Goal: Participate in discussion: Engage in conversation with other users on a specific topic

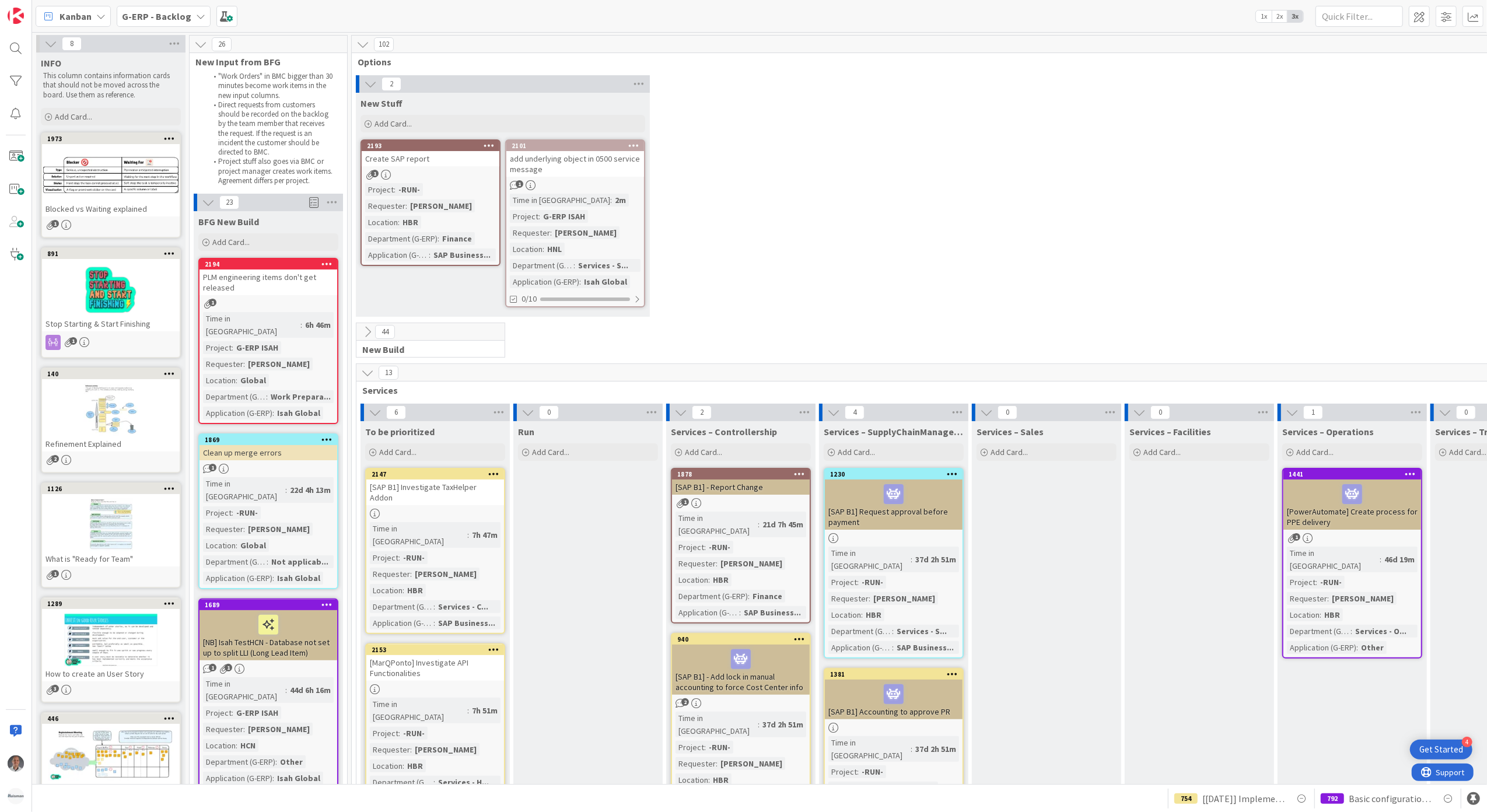
click at [179, 21] on b "G-ERP - Backlog" at bounding box center [156, 17] width 70 height 12
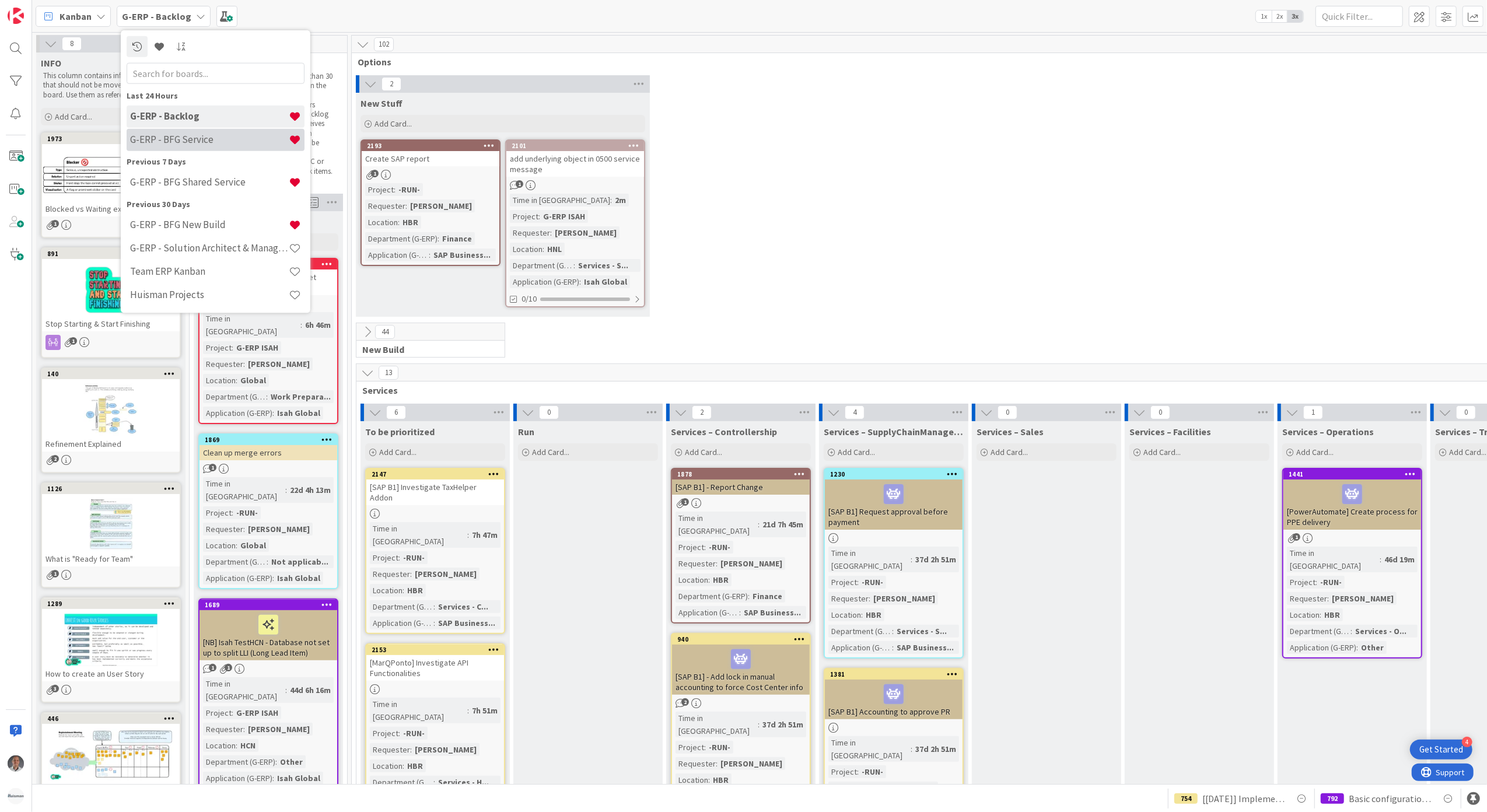
click at [178, 135] on h4 "G-ERP - BFG Service" at bounding box center [209, 139] width 159 height 12
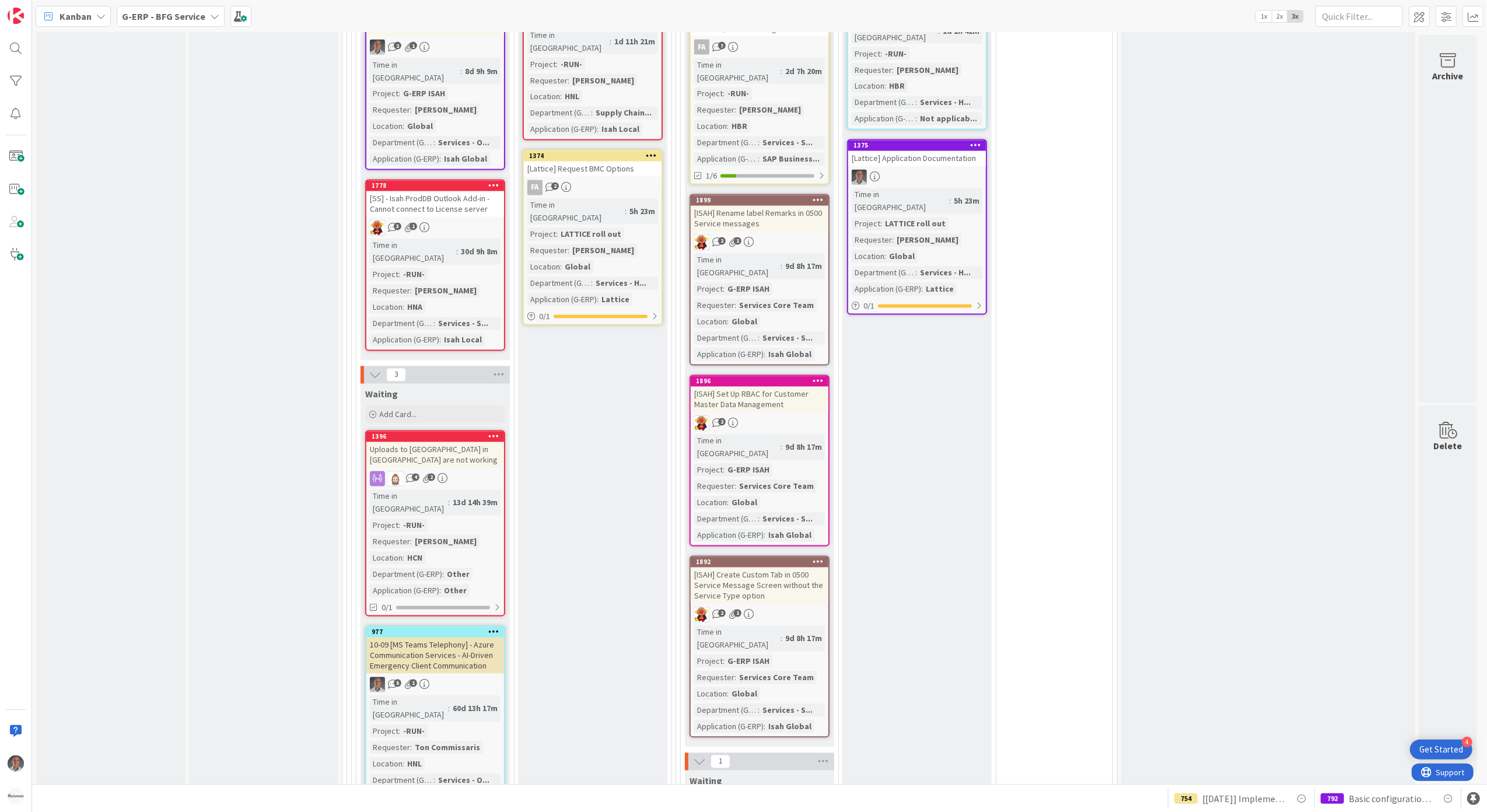
scroll to position [2319, 0]
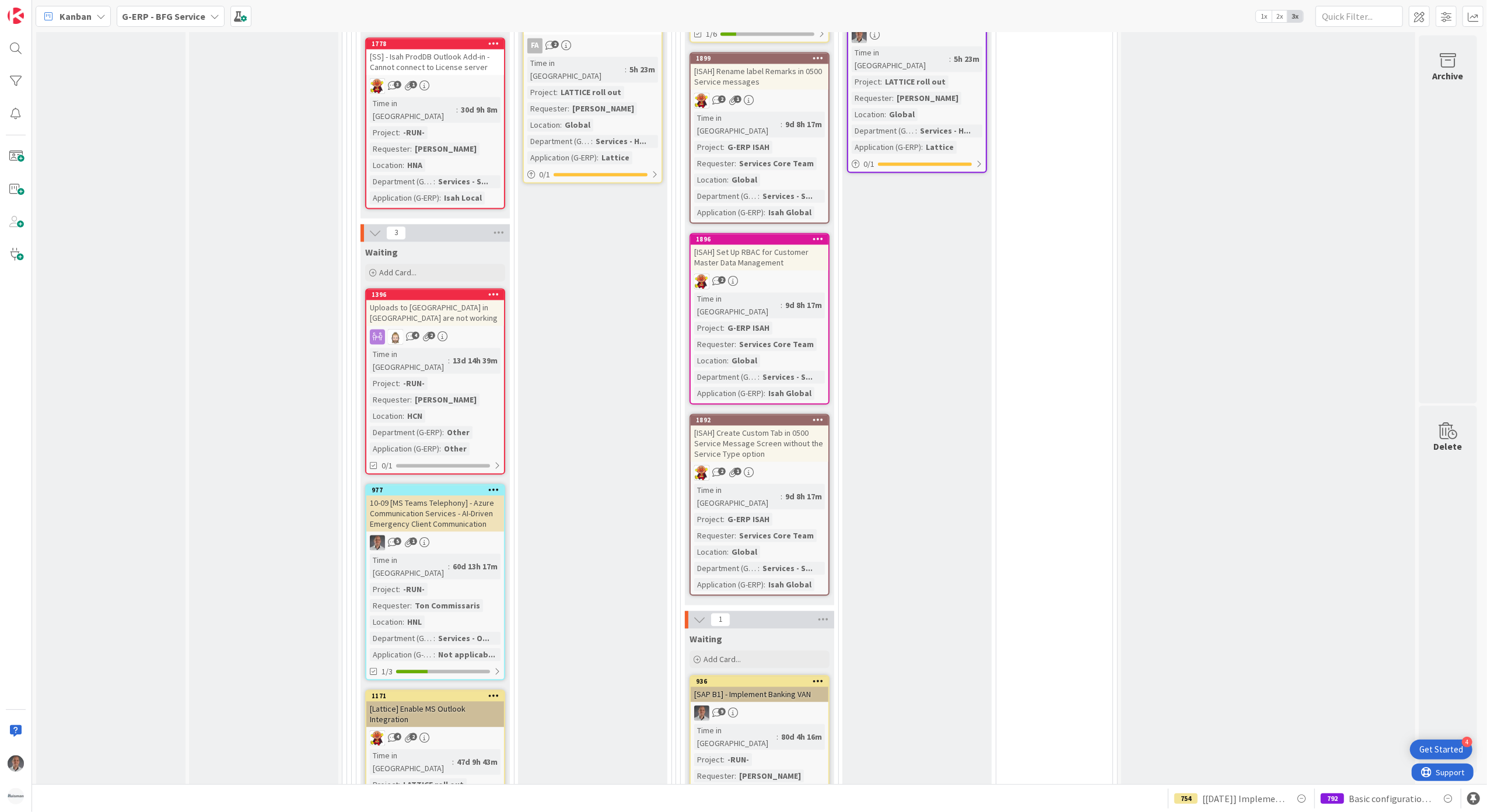
click at [476, 535] on div "5 1" at bounding box center [435, 542] width 138 height 15
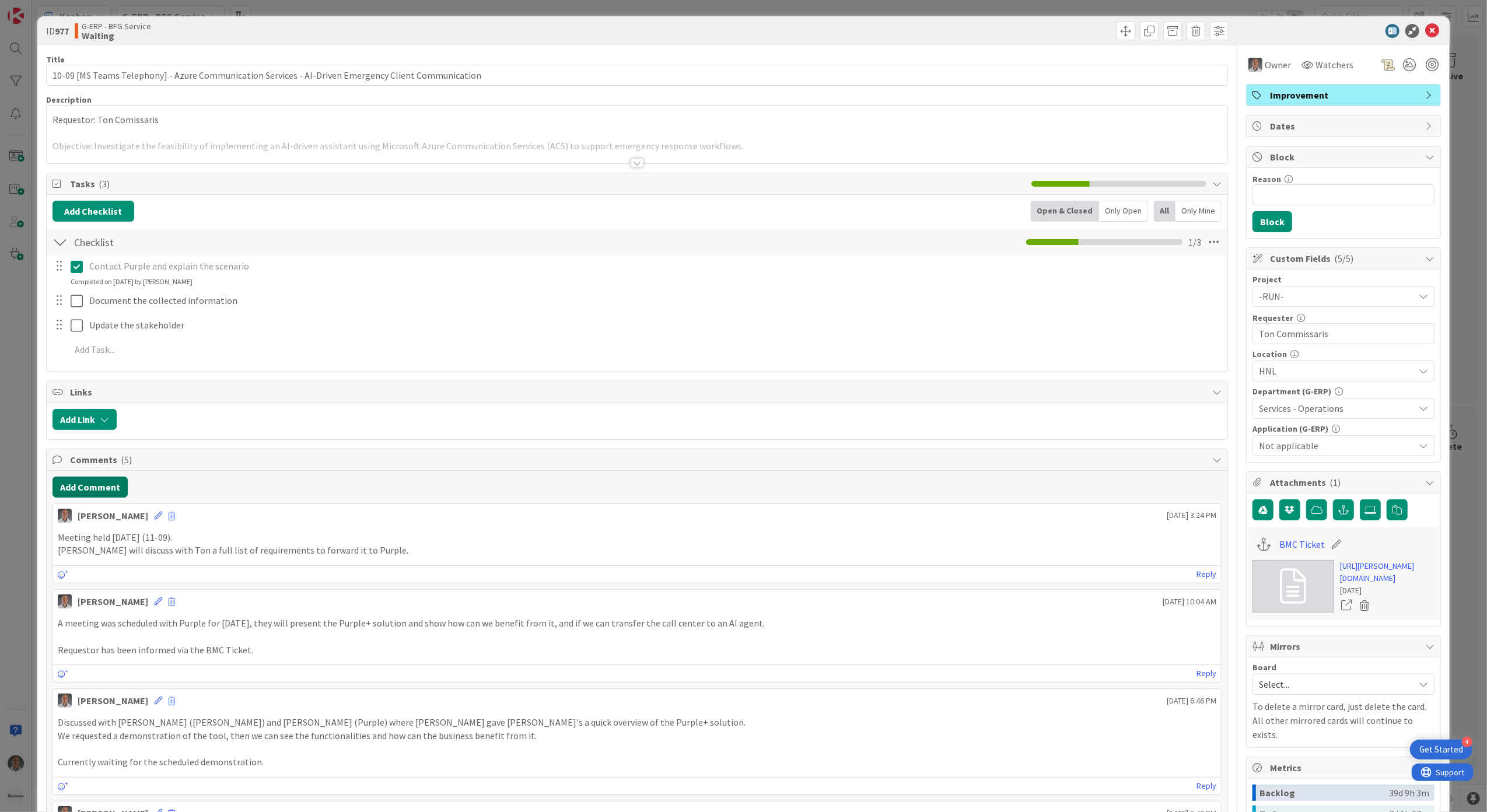
click at [103, 488] on button "Add Comment" at bounding box center [89, 486] width 76 height 21
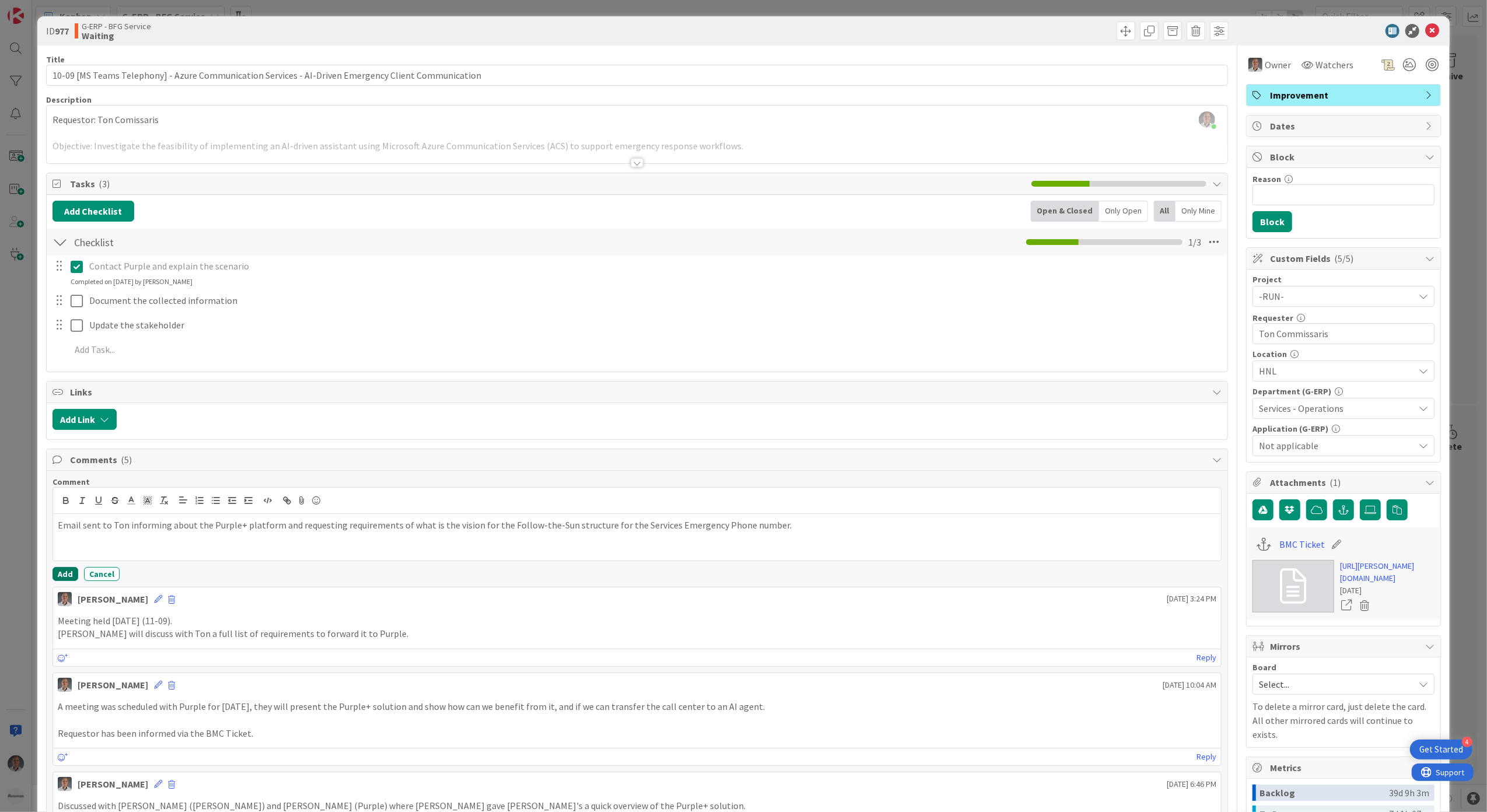
click at [61, 576] on button "Add" at bounding box center [65, 573] width 26 height 14
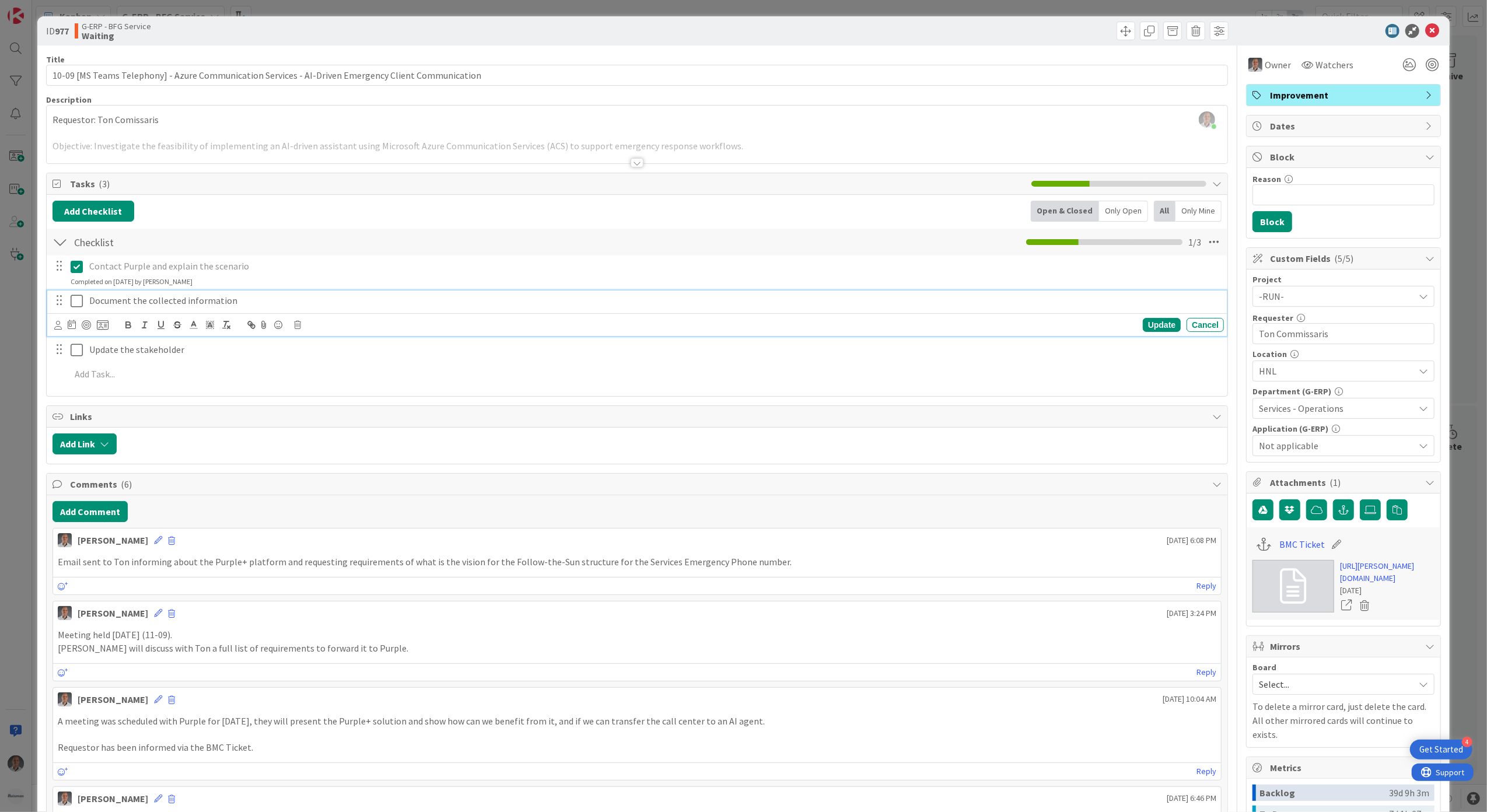
click at [76, 304] on icon at bounding box center [77, 300] width 12 height 14
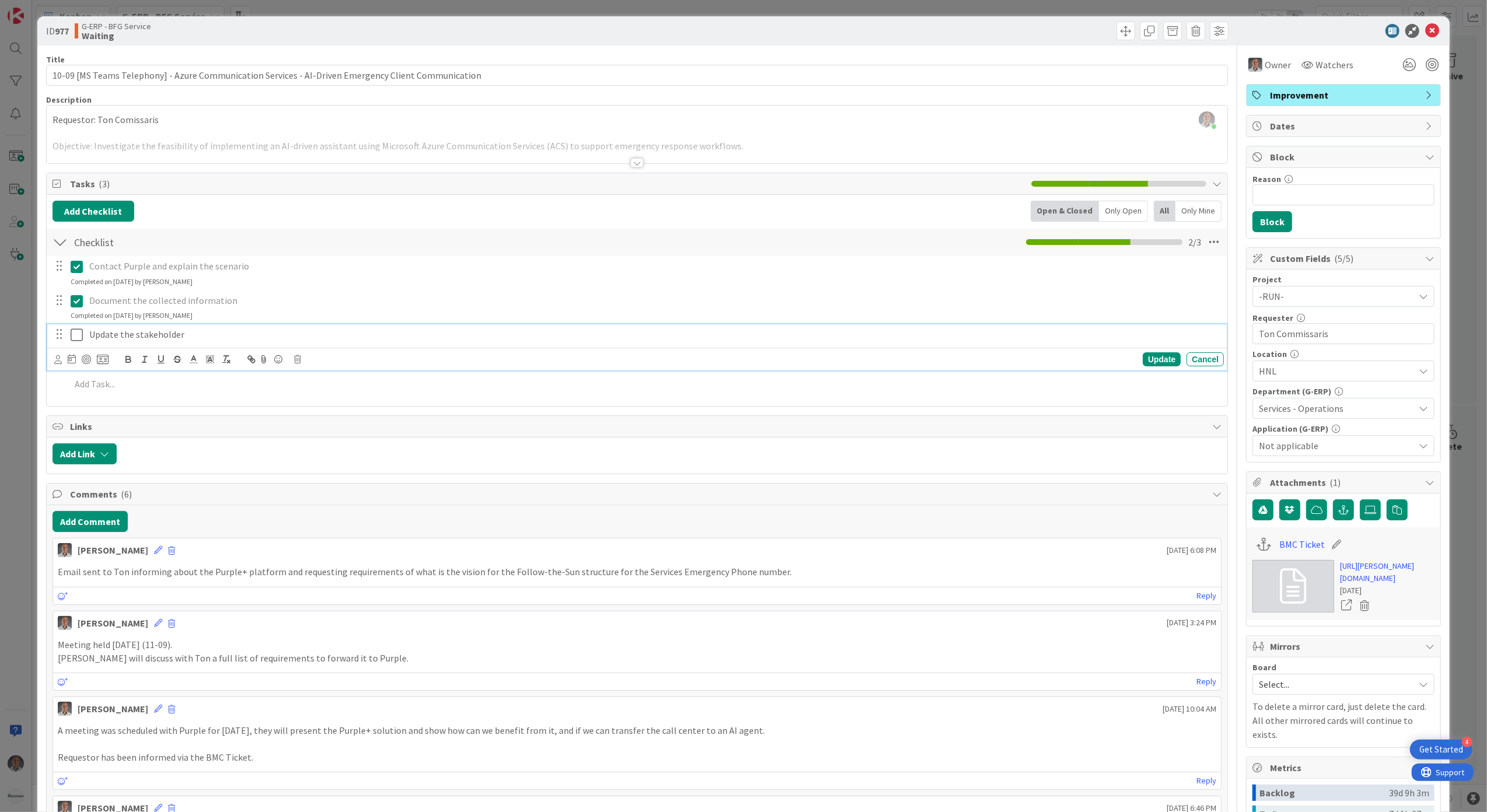
click at [76, 336] on icon at bounding box center [77, 335] width 12 height 14
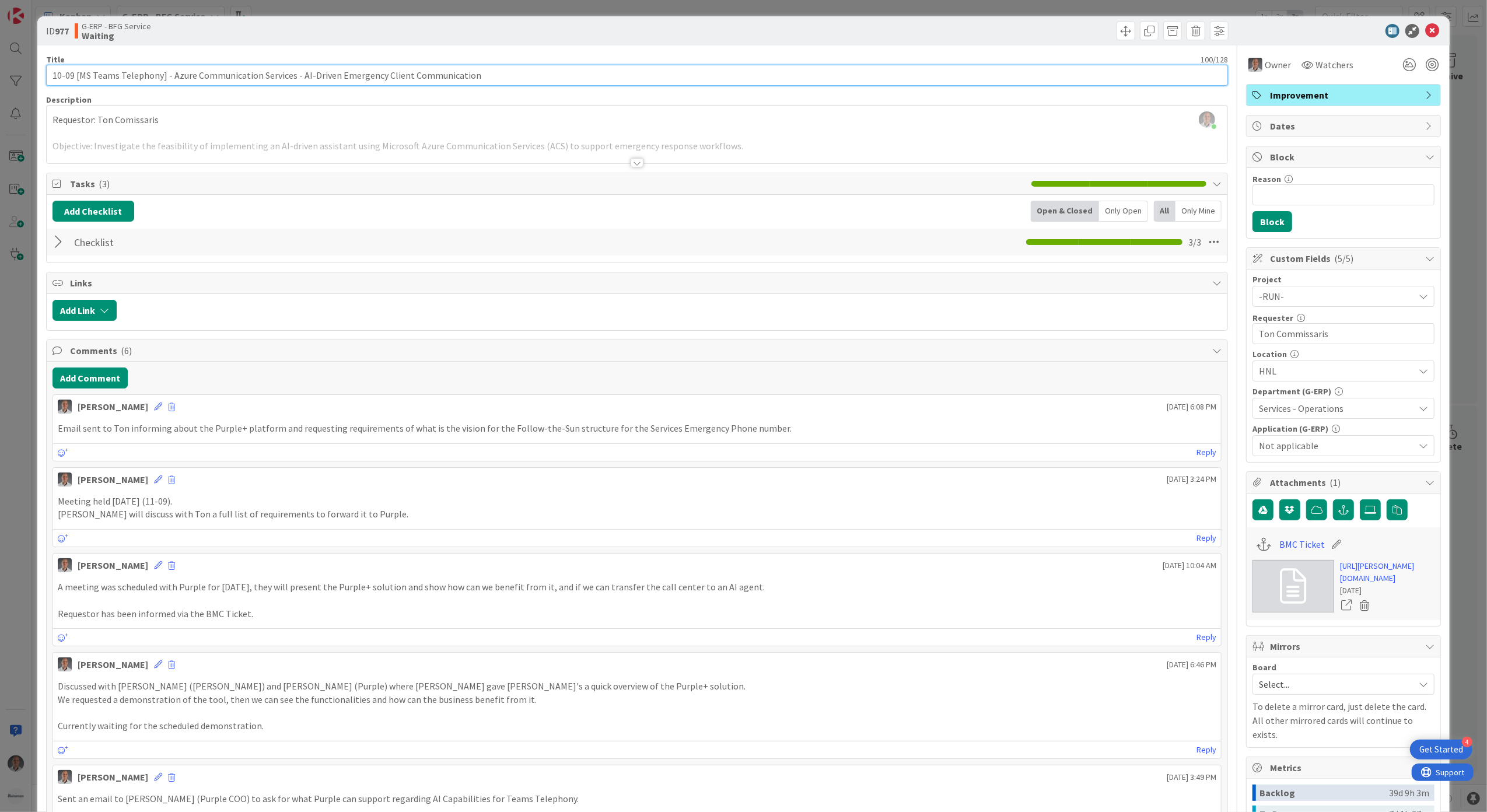
drag, startPoint x: 74, startPoint y: 75, endPoint x: 35, endPoint y: 79, distance: 39.2
click at [46, 76] on input "10-09 [MS Teams Telephony] - Azure Communication Services - AI-Driven Emergency…" at bounding box center [637, 75] width 1183 height 21
click at [146, 73] on input "[MS Teams Telephony] - Azure Communication Services - AI-Driven Emergency Clien…" at bounding box center [637, 75] width 1183 height 21
type input "[MS Teams Telephony] - Investigate Azure Communication Services - AI-Driven Eme…"
click at [638, 165] on div "Title 107 / 128 [MS Teams Telephony] - Investigate Azure Communication Services…" at bounding box center [637, 754] width 1183 height 1418
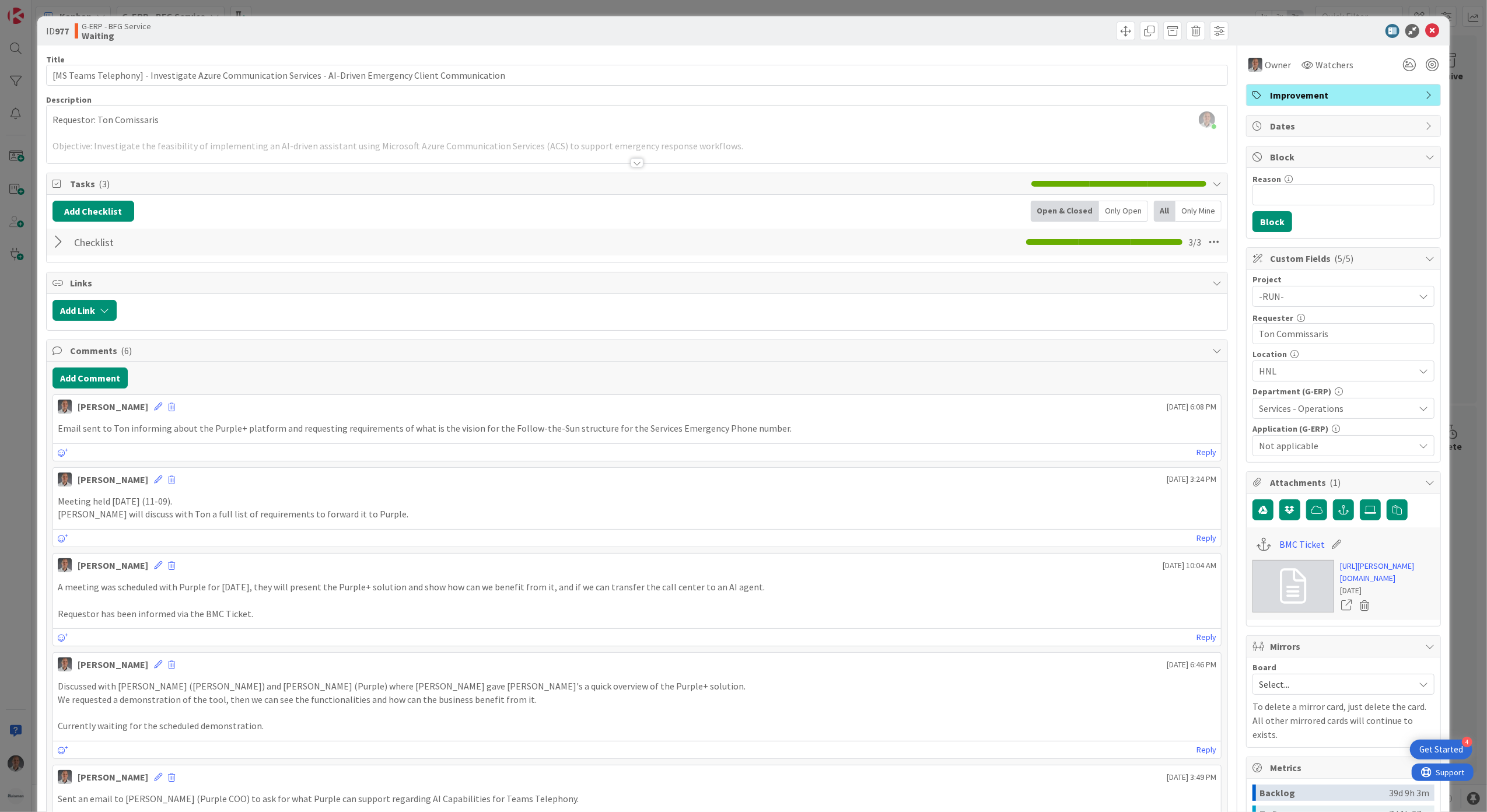
click at [633, 165] on div at bounding box center [636, 163] width 13 height 10
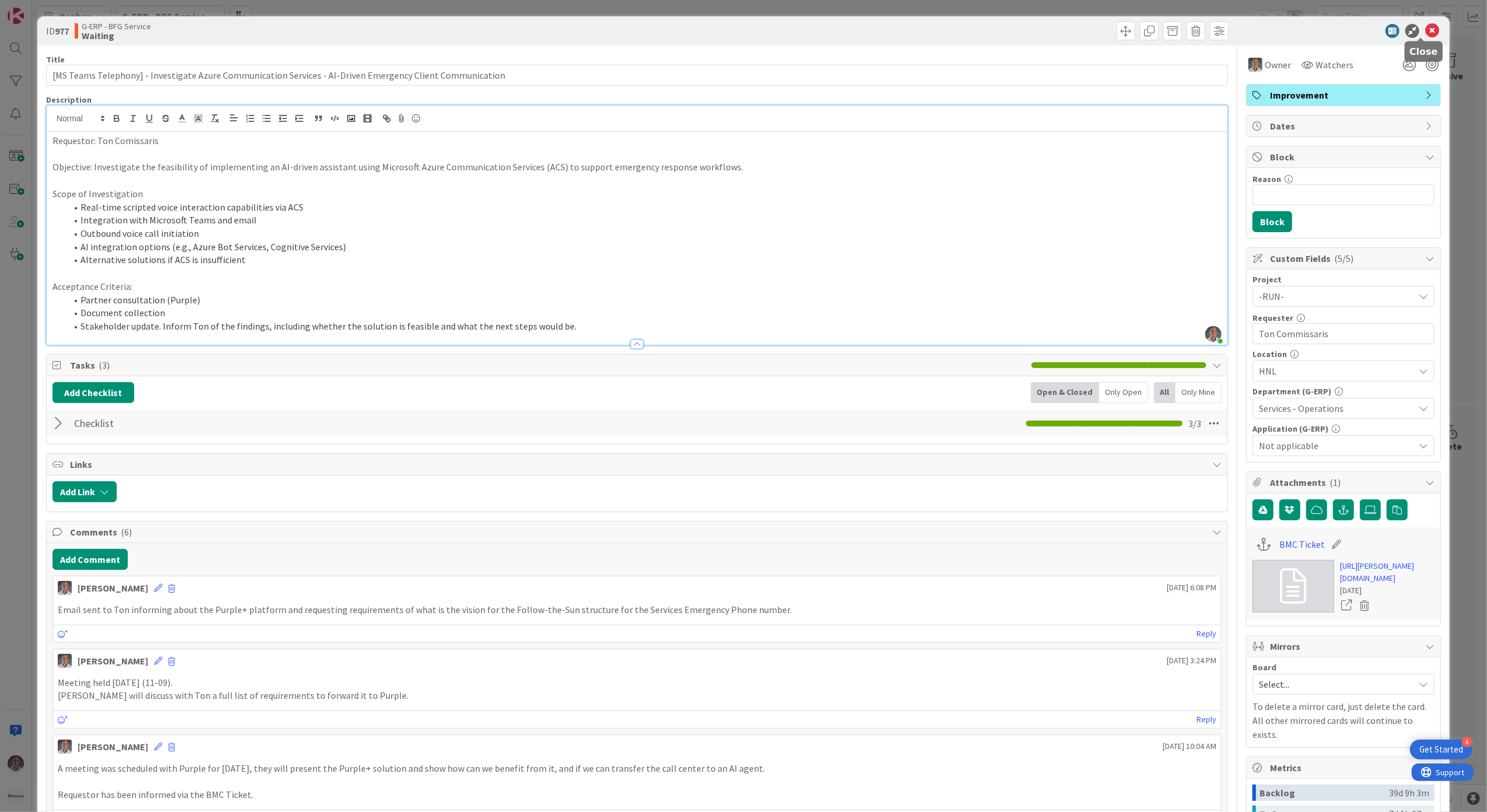
click at [1425, 31] on icon at bounding box center [1432, 30] width 14 height 14
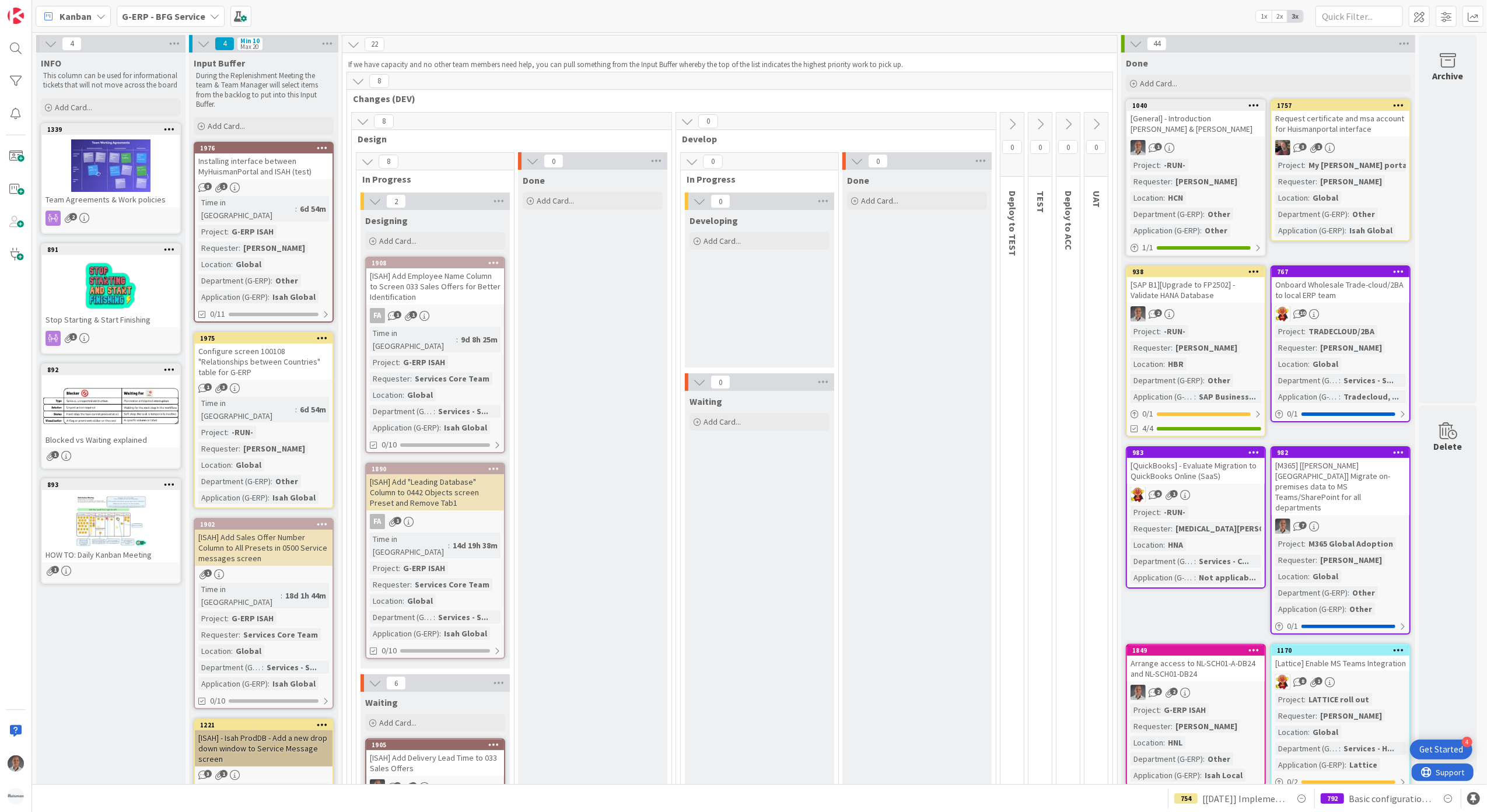
click at [175, 20] on b "G-ERP - BFG Service" at bounding box center [163, 17] width 83 height 12
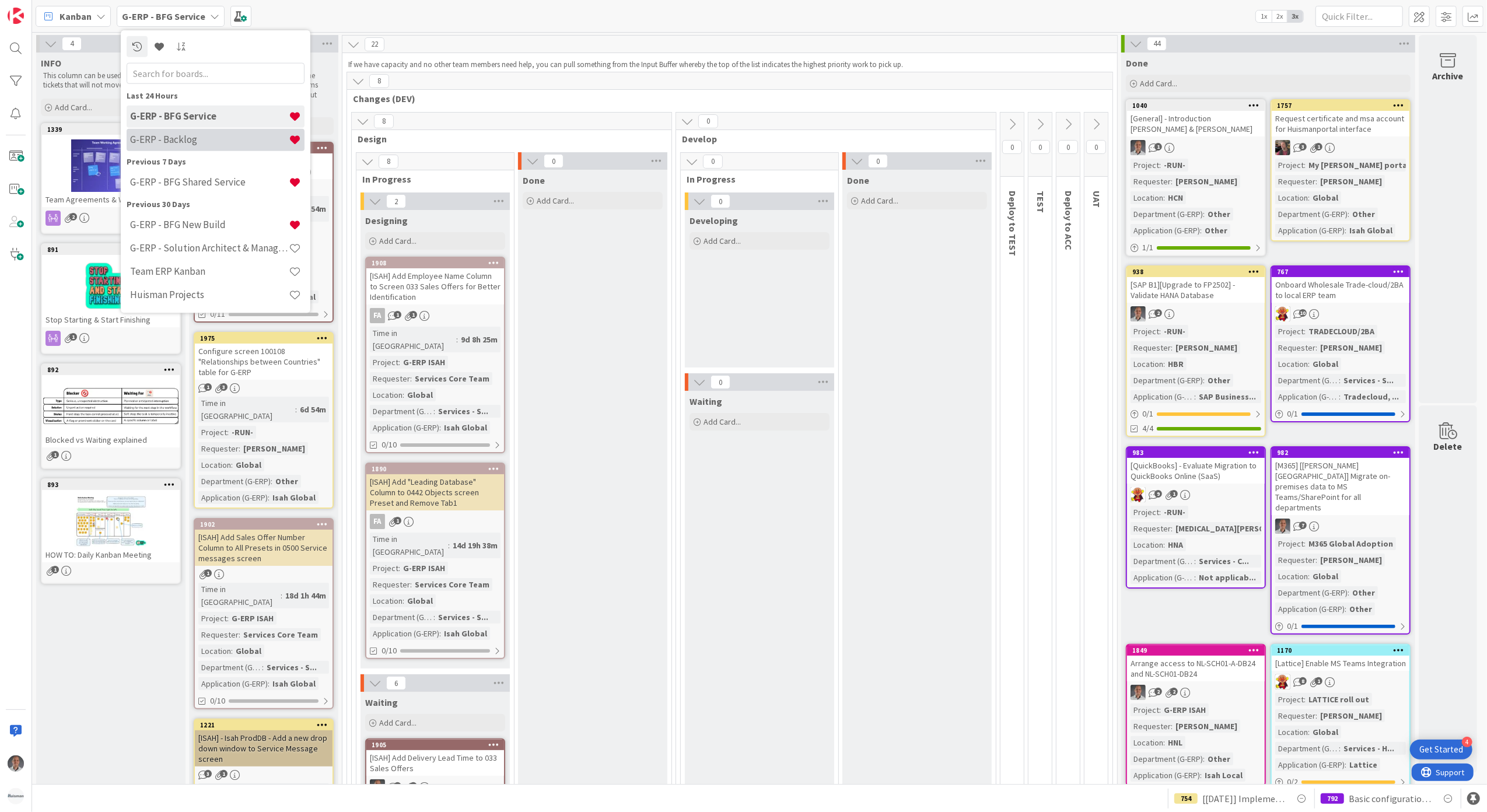
click at [199, 130] on div "G-ERP - Backlog" at bounding box center [215, 139] width 178 height 23
